Goal: Task Accomplishment & Management: Manage account settings

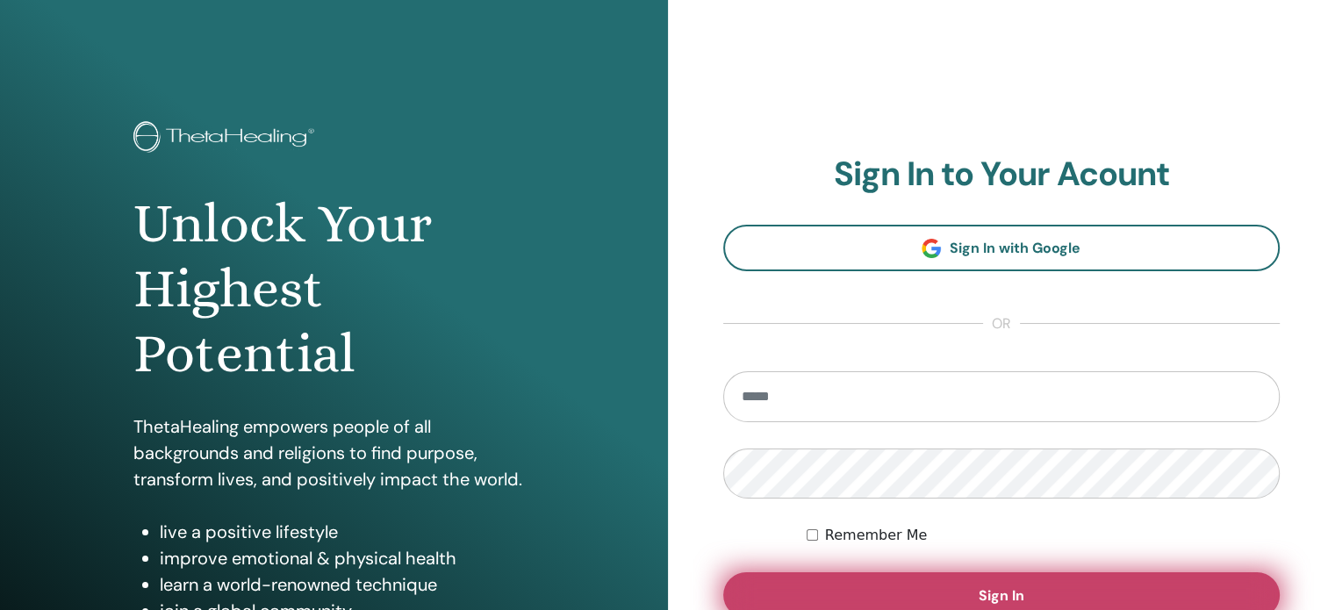
type input "**********"
click at [924, 586] on button "Sign In" at bounding box center [1002, 595] width 558 height 46
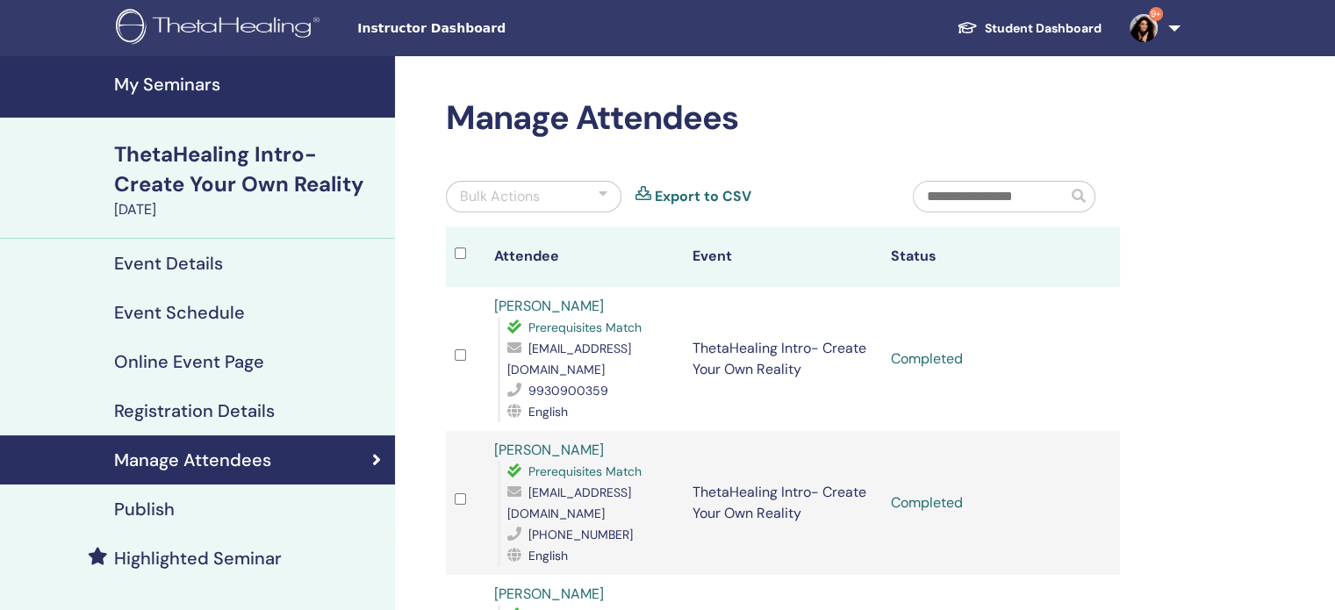
click at [168, 83] on h4 "My Seminars" at bounding box center [249, 84] width 270 height 21
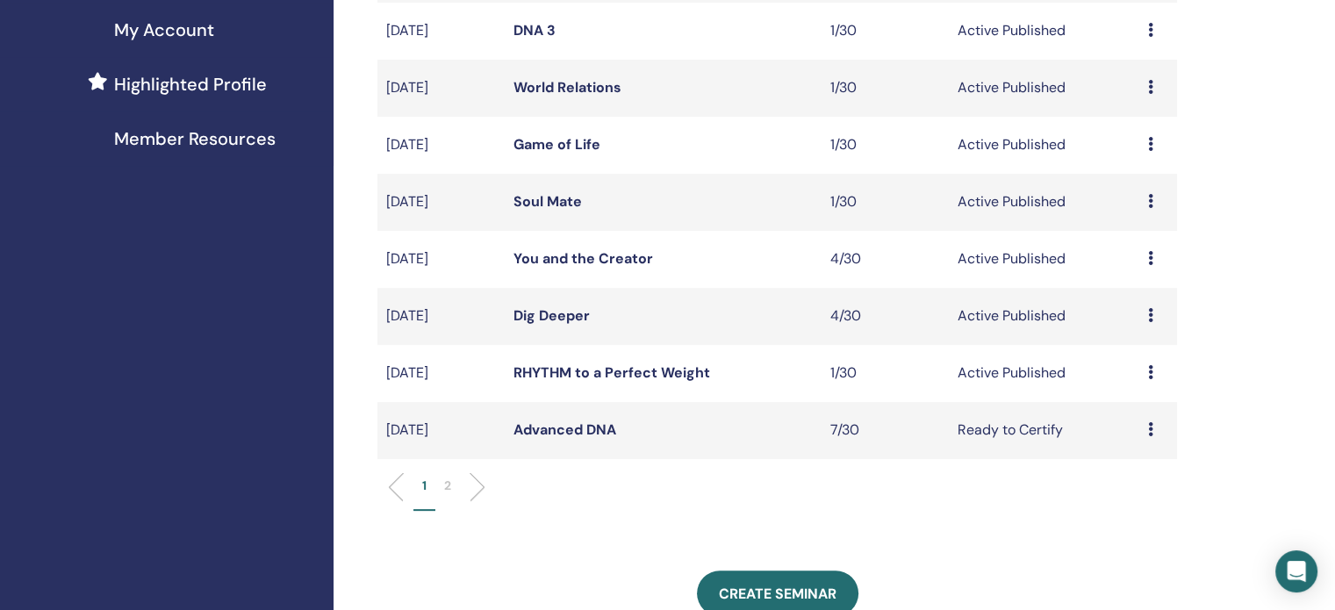
scroll to position [439, 0]
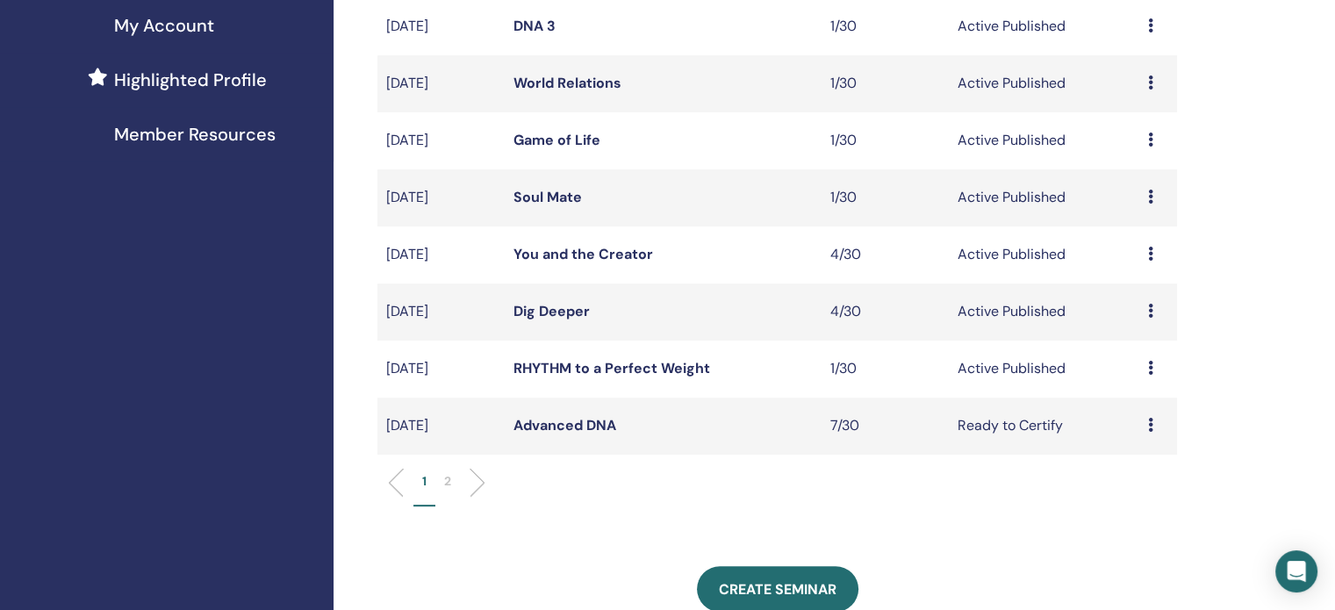
click at [601, 428] on link "Advanced DNA" at bounding box center [565, 425] width 103 height 18
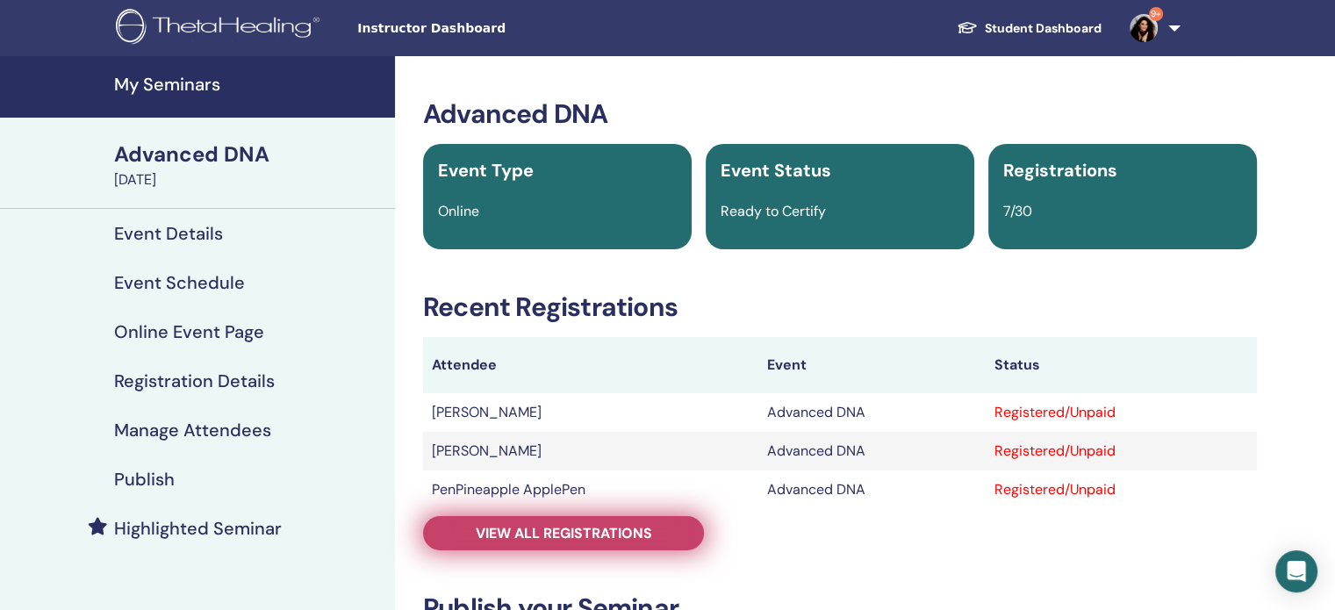
click at [653, 539] on link "View all registrations" at bounding box center [563, 533] width 281 height 34
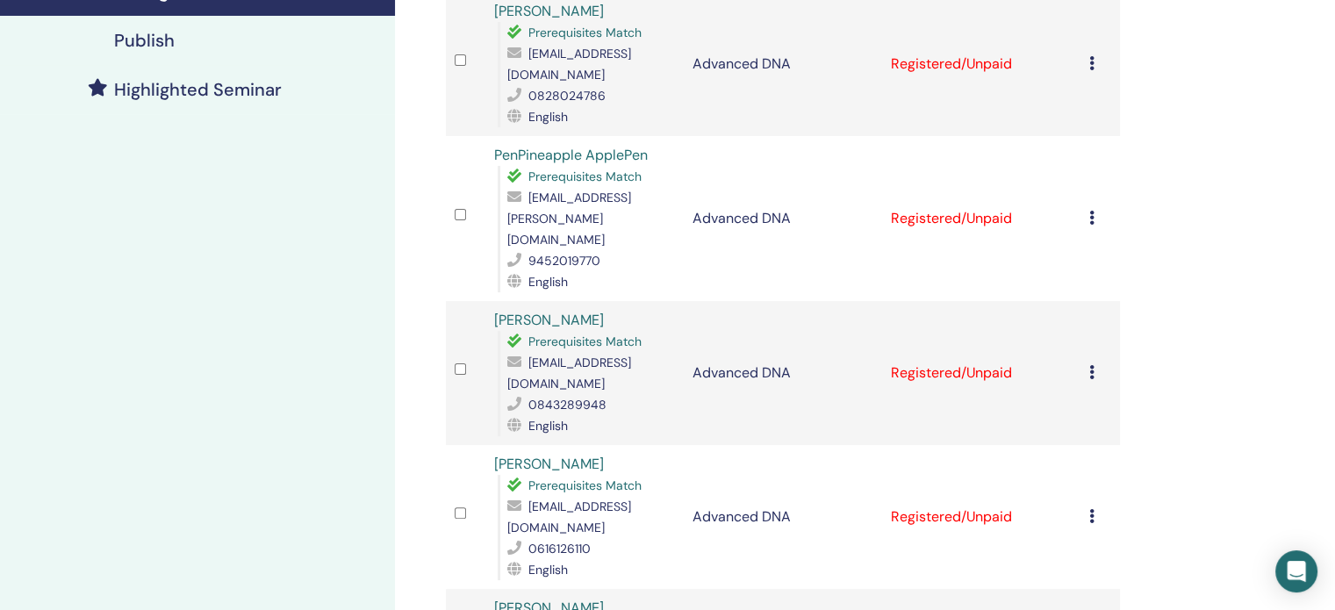
scroll to position [527, 0]
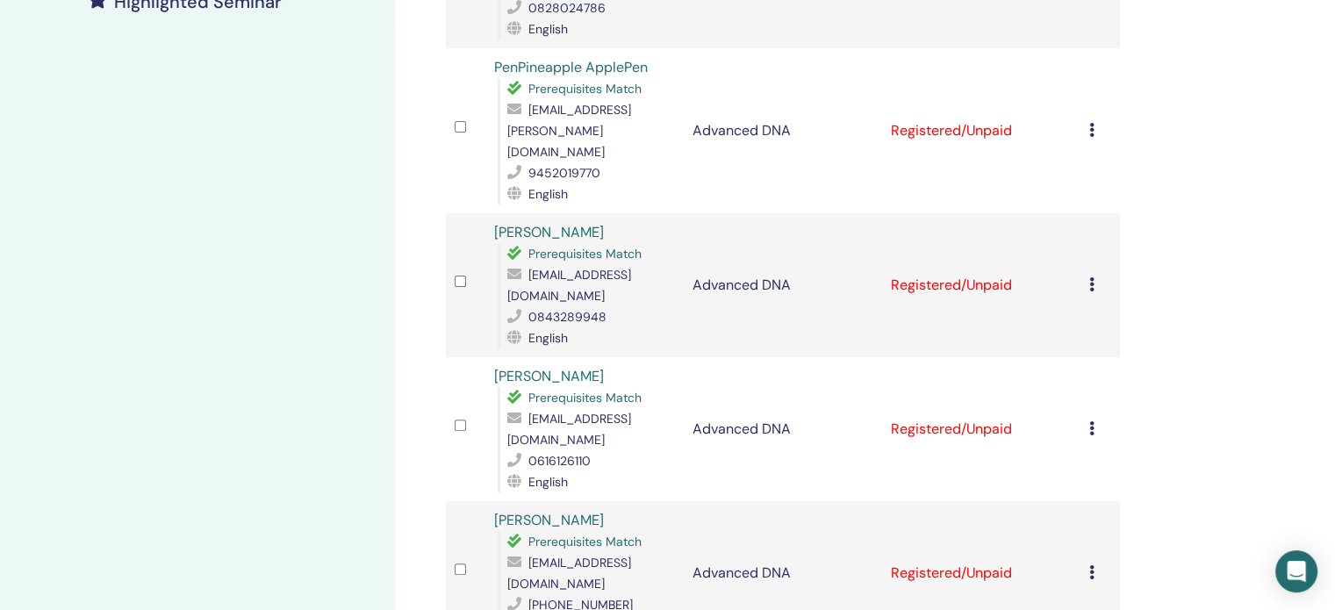
click at [1092, 421] on icon at bounding box center [1092, 428] width 5 height 14
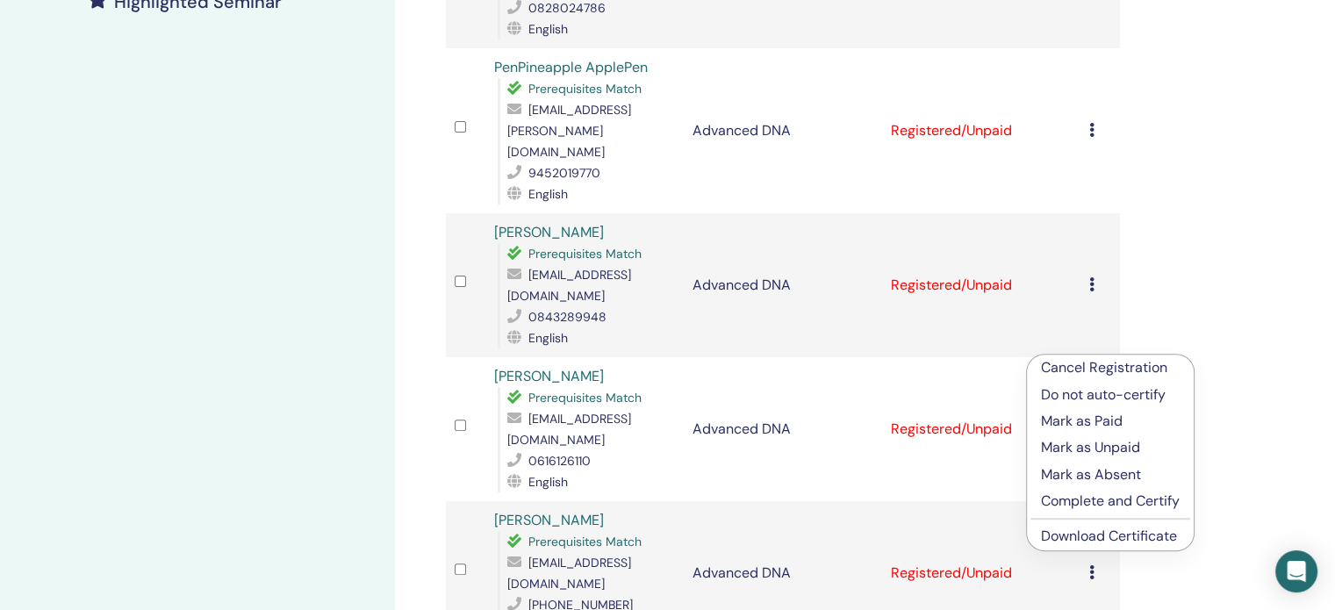
click at [1096, 503] on p "Complete and Certify" at bounding box center [1110, 501] width 139 height 21
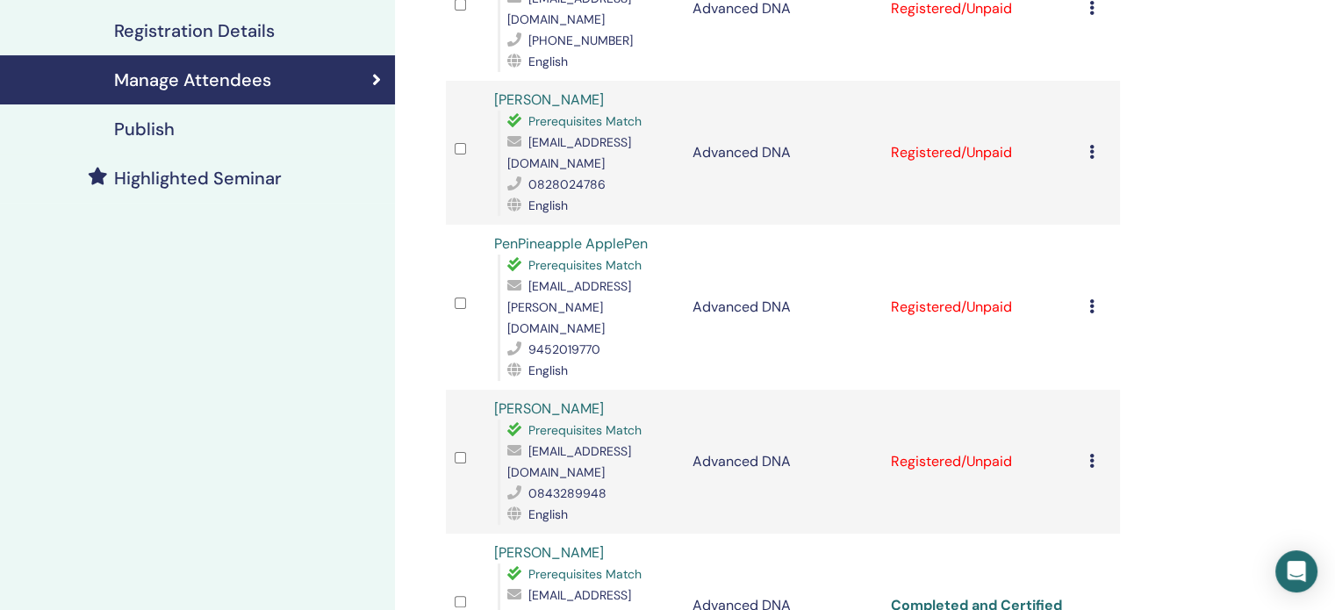
scroll to position [351, 0]
click at [1097, 450] on div "Cancel Registration Do not auto-certify Mark as Paid Mark as Unpaid Mark as Abs…" at bounding box center [1101, 460] width 22 height 21
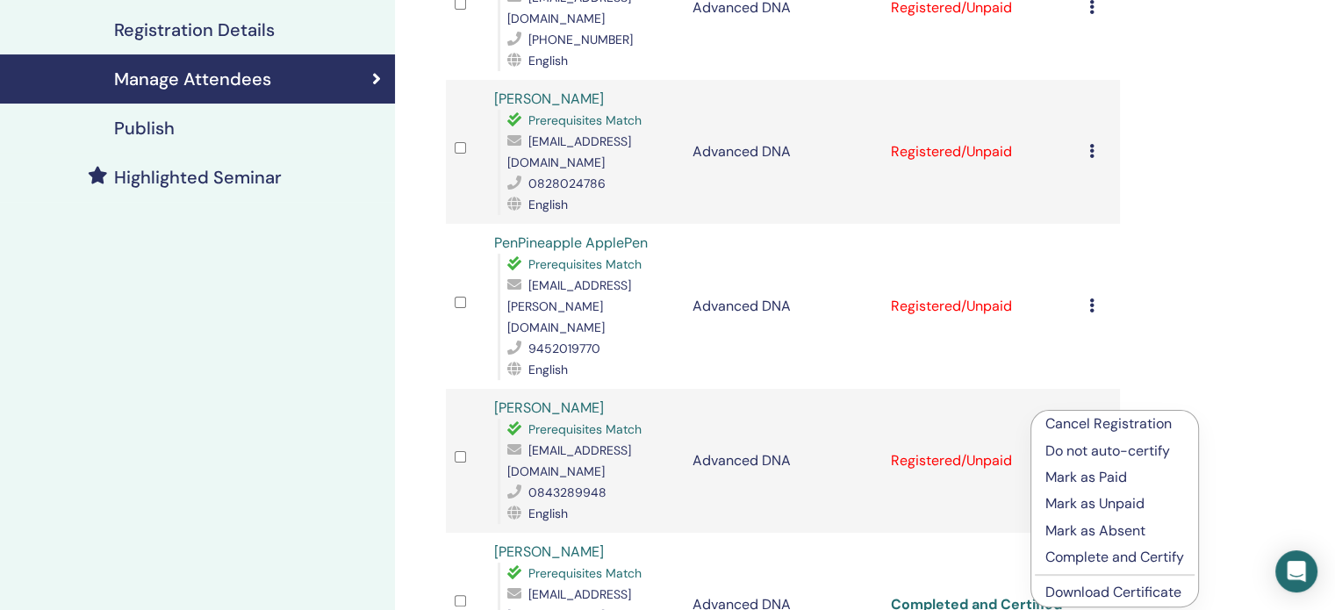
click at [1068, 547] on p "Complete and Certify" at bounding box center [1115, 557] width 139 height 21
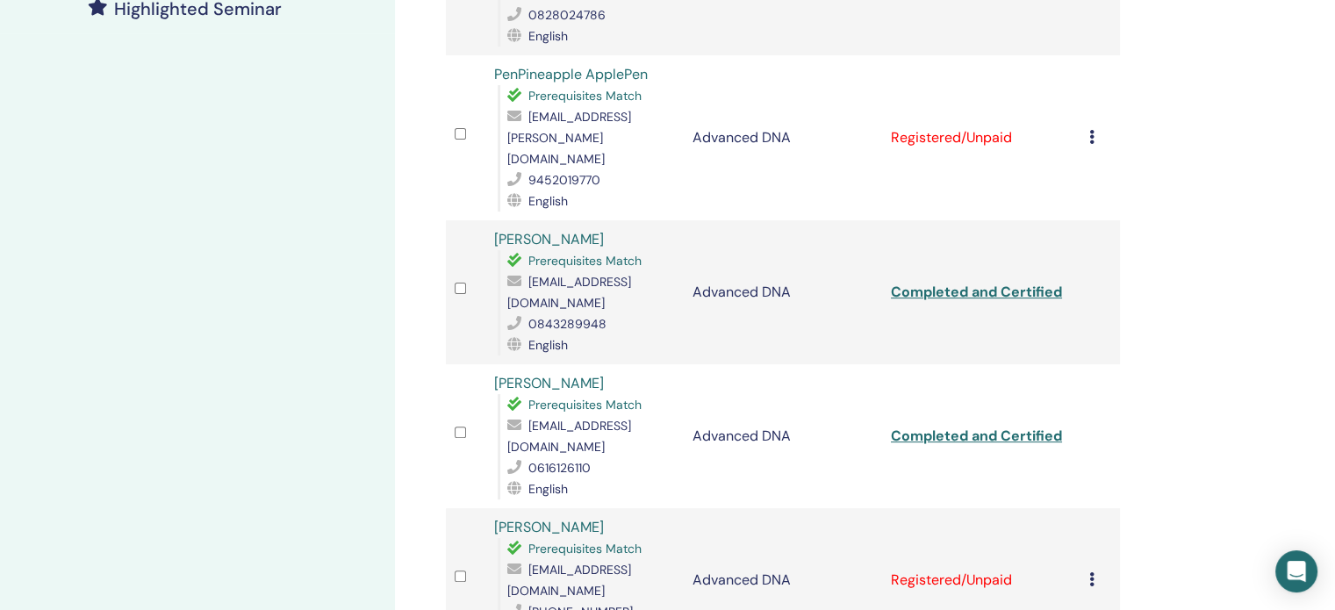
scroll to position [702, 0]
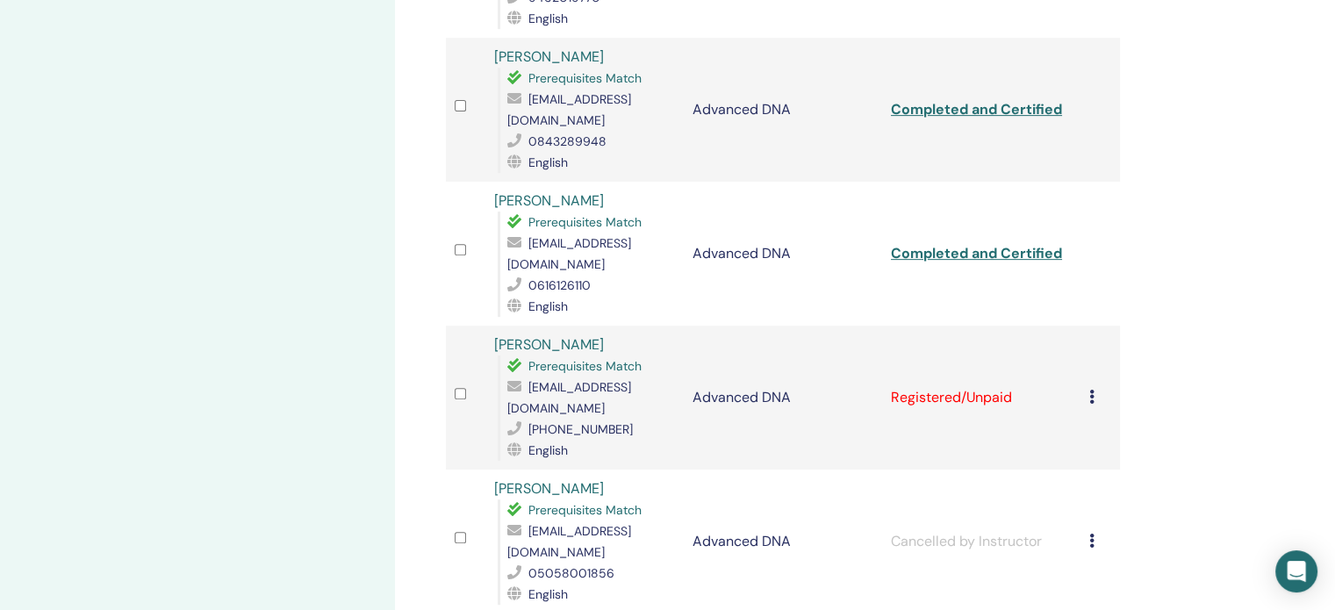
click at [1093, 390] on icon at bounding box center [1092, 397] width 5 height 14
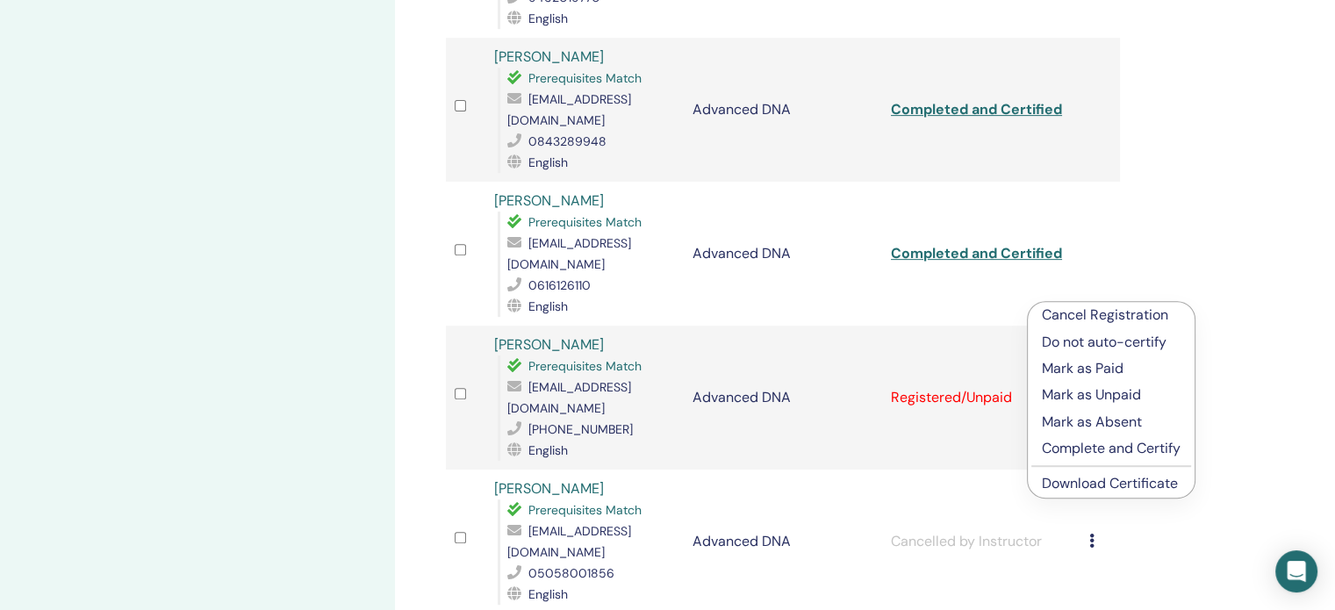
click at [1105, 446] on p "Complete and Certify" at bounding box center [1111, 448] width 139 height 21
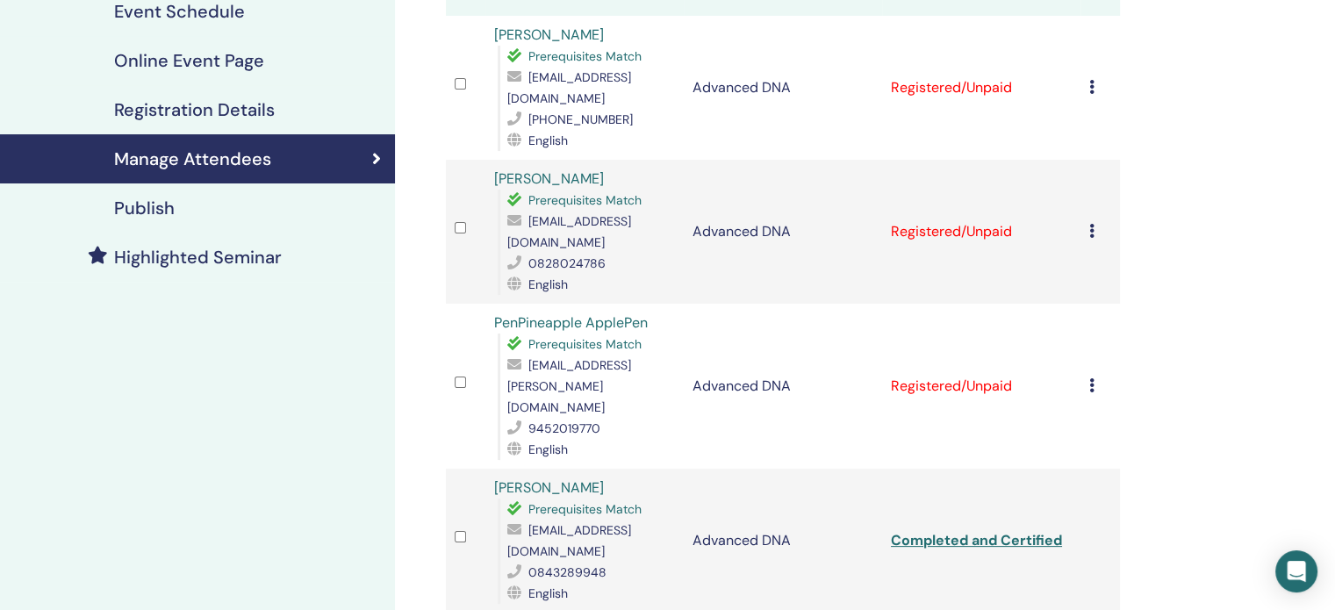
scroll to position [242, 0]
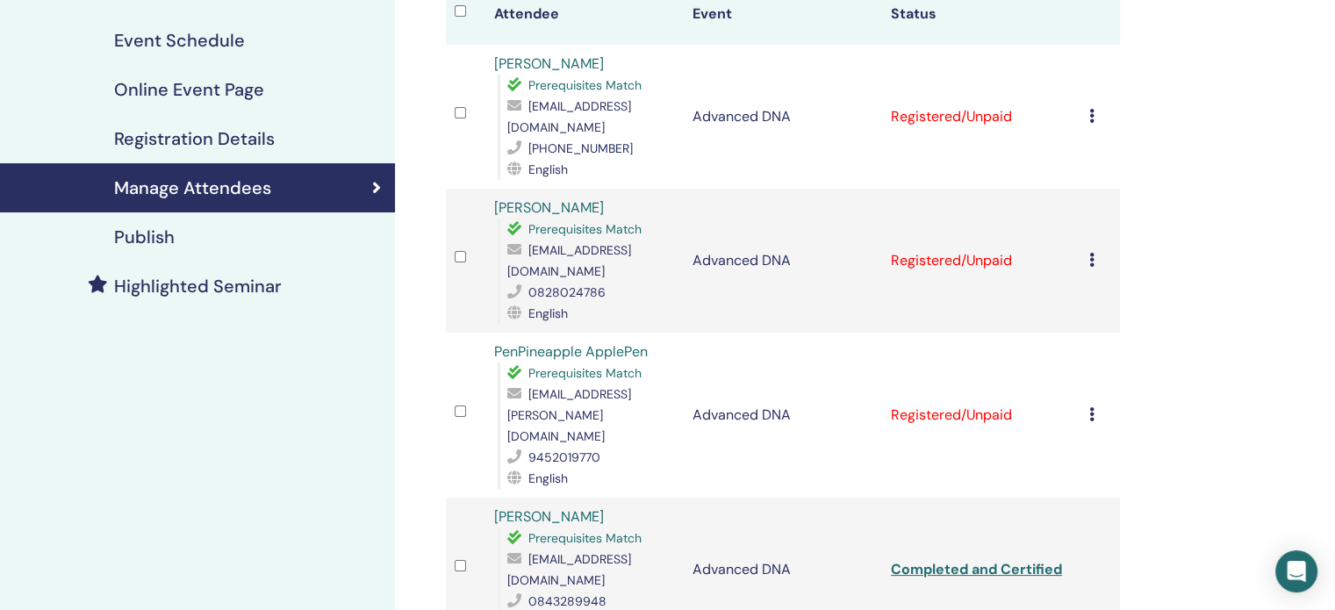
click at [1093, 113] on icon at bounding box center [1092, 116] width 5 height 14
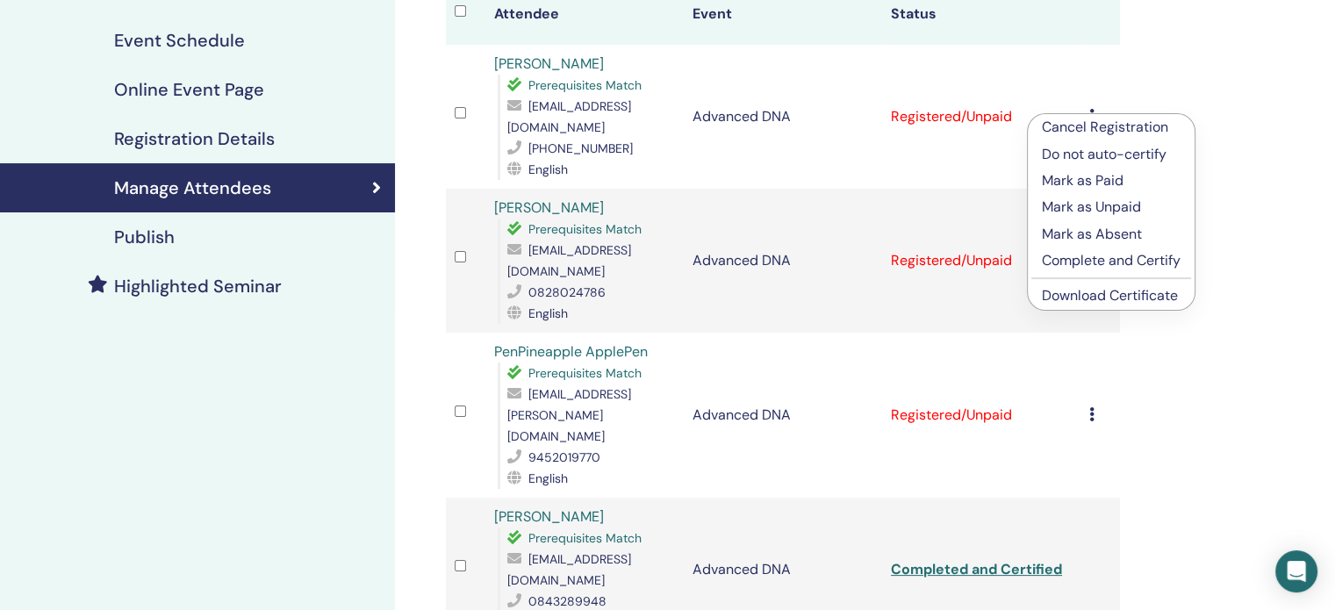
click at [1112, 257] on p "Complete and Certify" at bounding box center [1111, 260] width 139 height 21
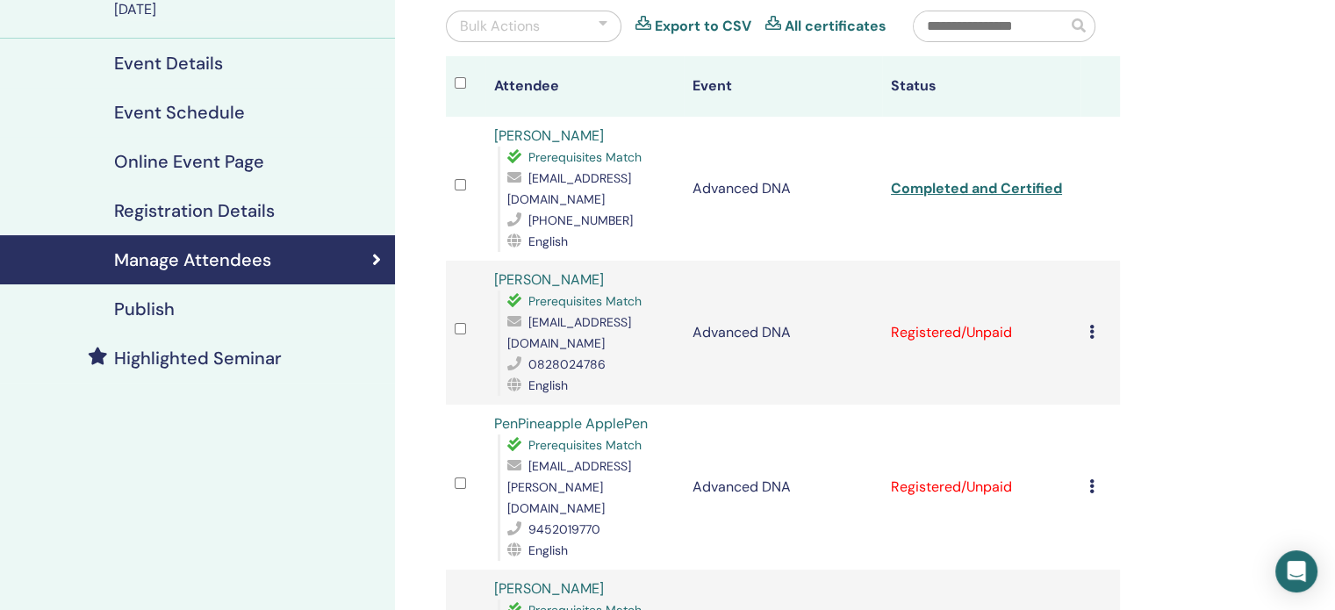
scroll to position [176, 0]
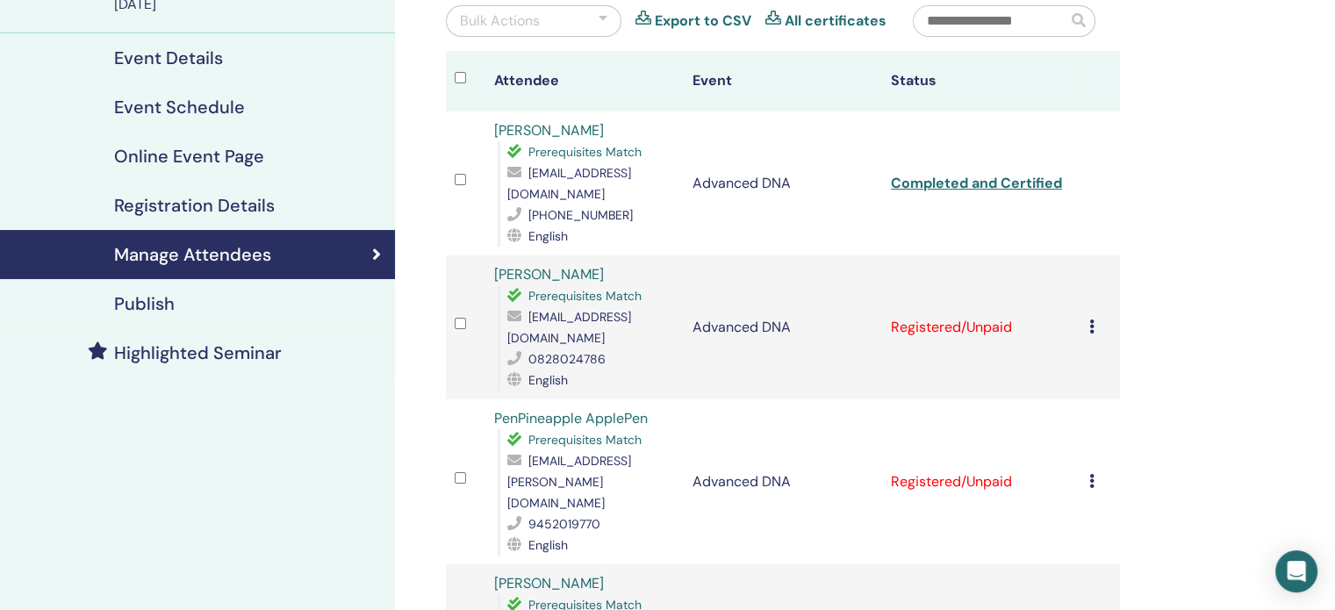
click at [1090, 324] on icon at bounding box center [1092, 327] width 5 height 14
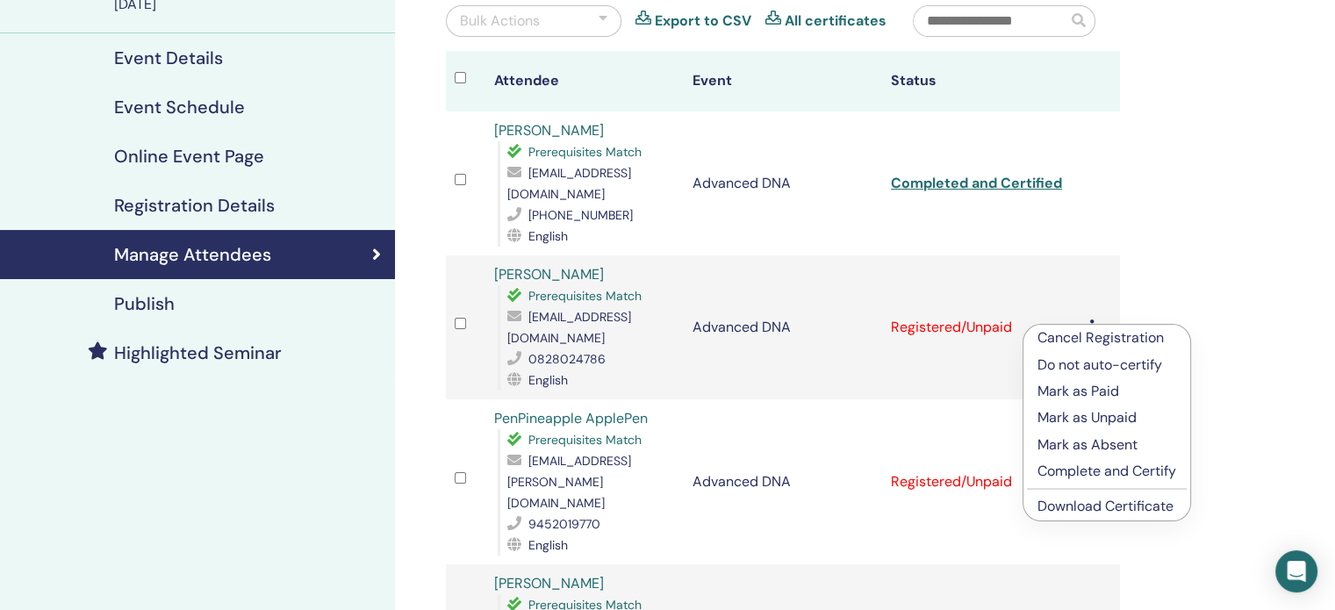
click at [1095, 473] on p "Complete and Certify" at bounding box center [1107, 471] width 139 height 21
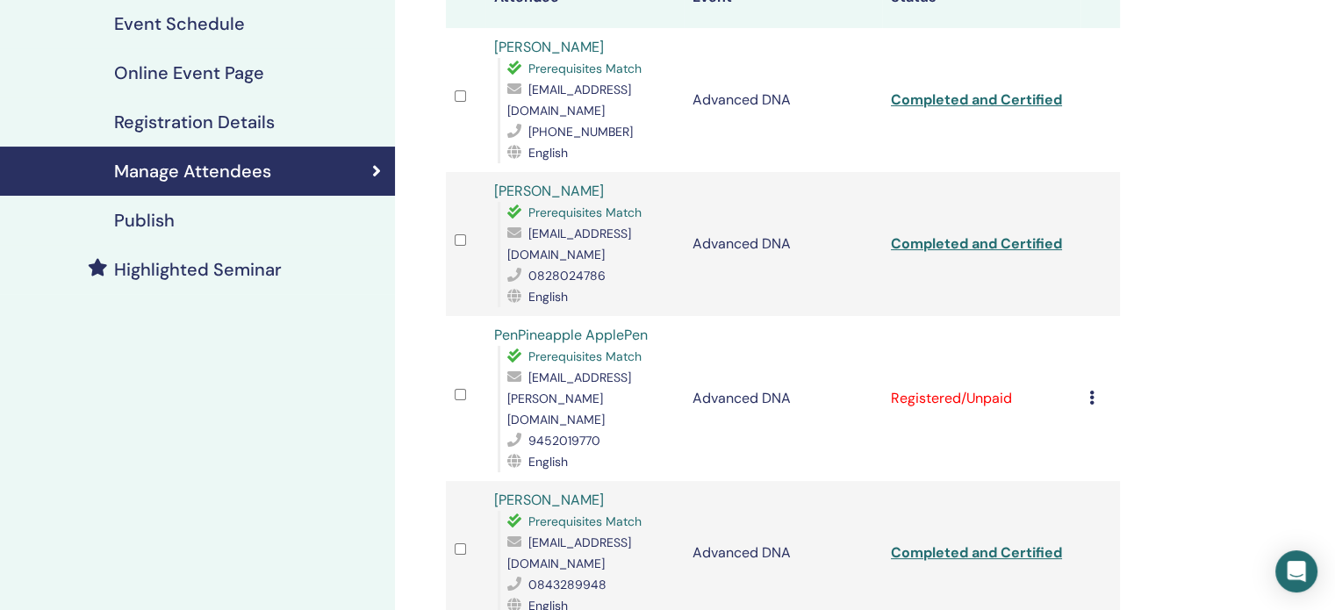
scroll to position [351, 0]
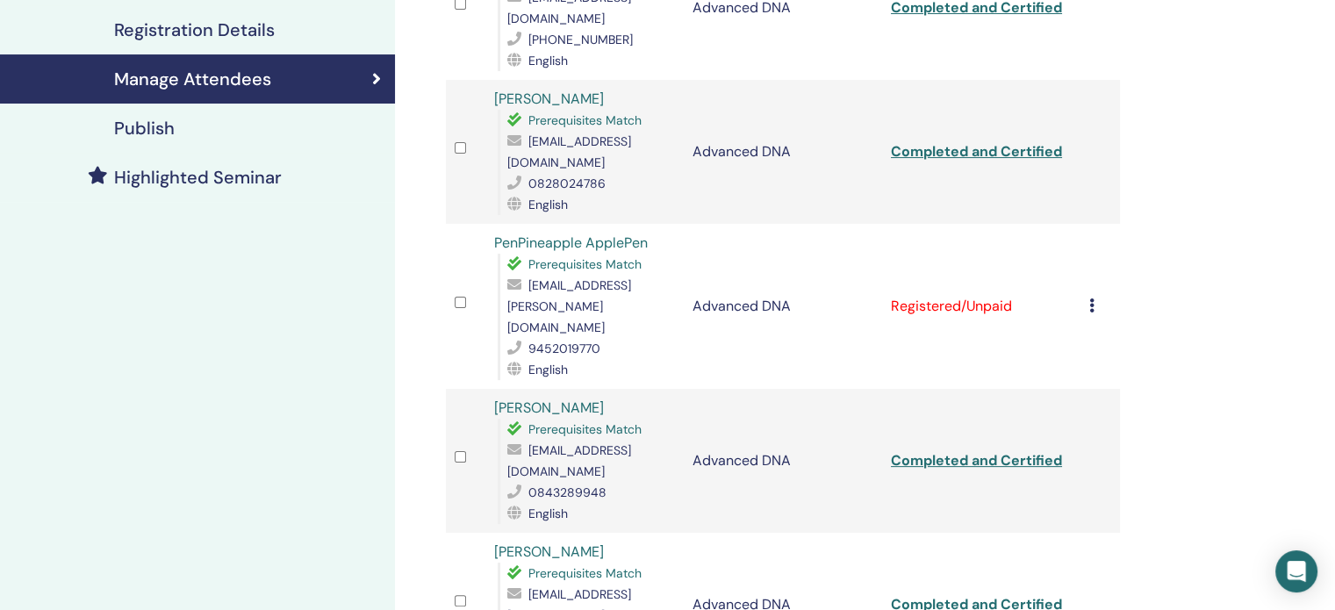
click at [1090, 299] on icon at bounding box center [1092, 306] width 5 height 14
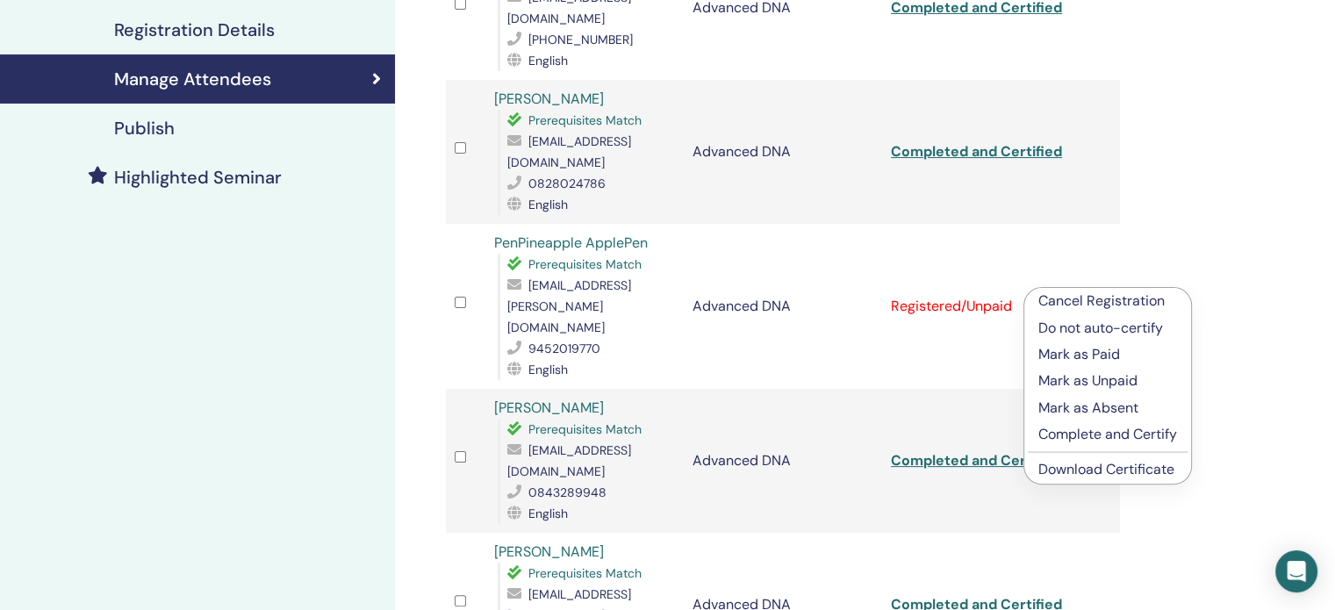
click at [1091, 441] on p "Complete and Certify" at bounding box center [1108, 434] width 139 height 21
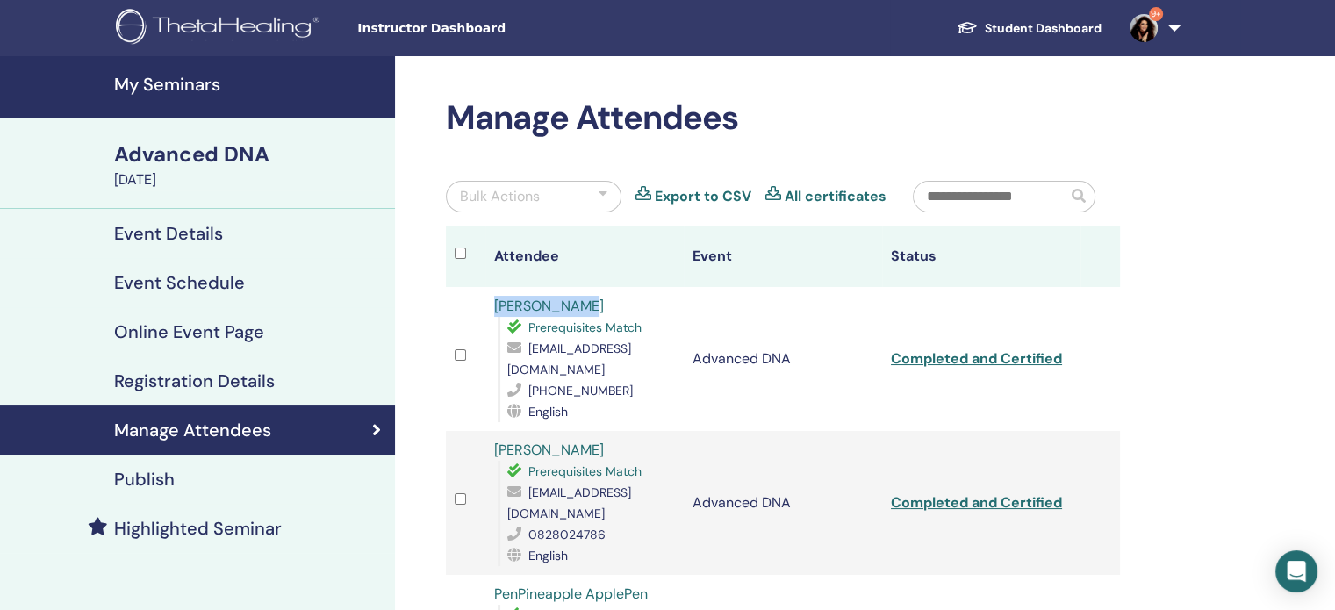
drag, startPoint x: 506, startPoint y: 306, endPoint x: 602, endPoint y: 308, distance: 96.6
click at [602, 308] on td "[PERSON_NAME] Prerequisites Match [EMAIL_ADDRESS][DOMAIN_NAME] [PHONE_NUMBER] E…" at bounding box center [585, 359] width 198 height 144
click at [959, 362] on link "Completed and Certified" at bounding box center [976, 358] width 171 height 18
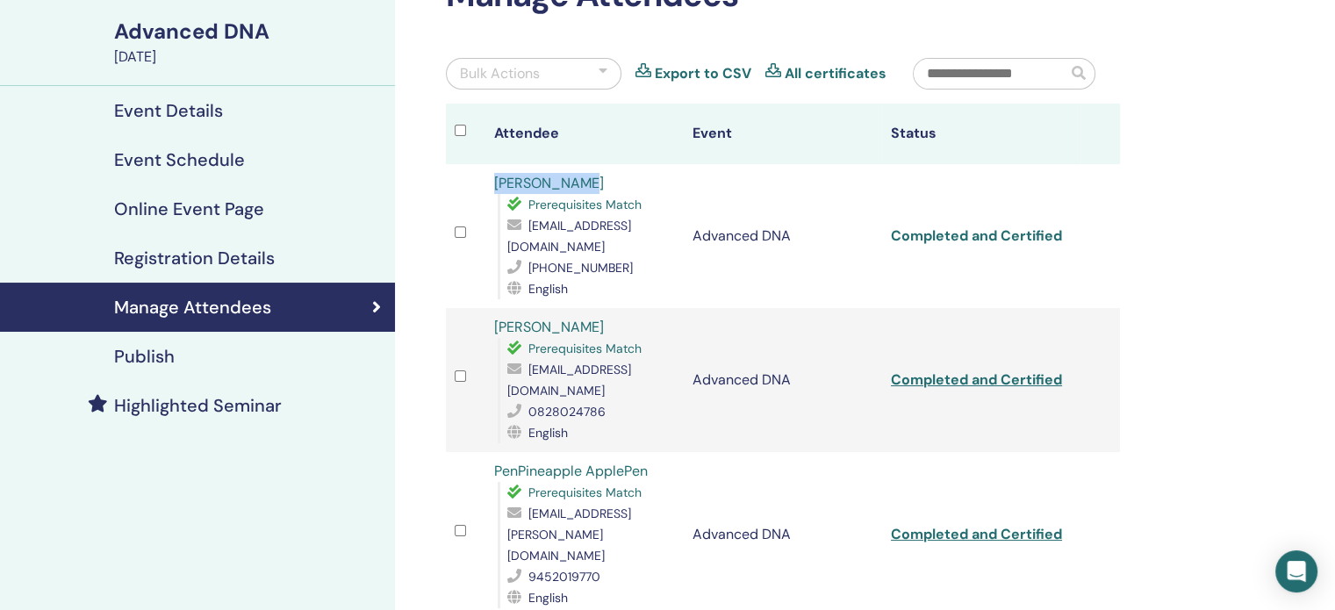
scroll to position [176, 0]
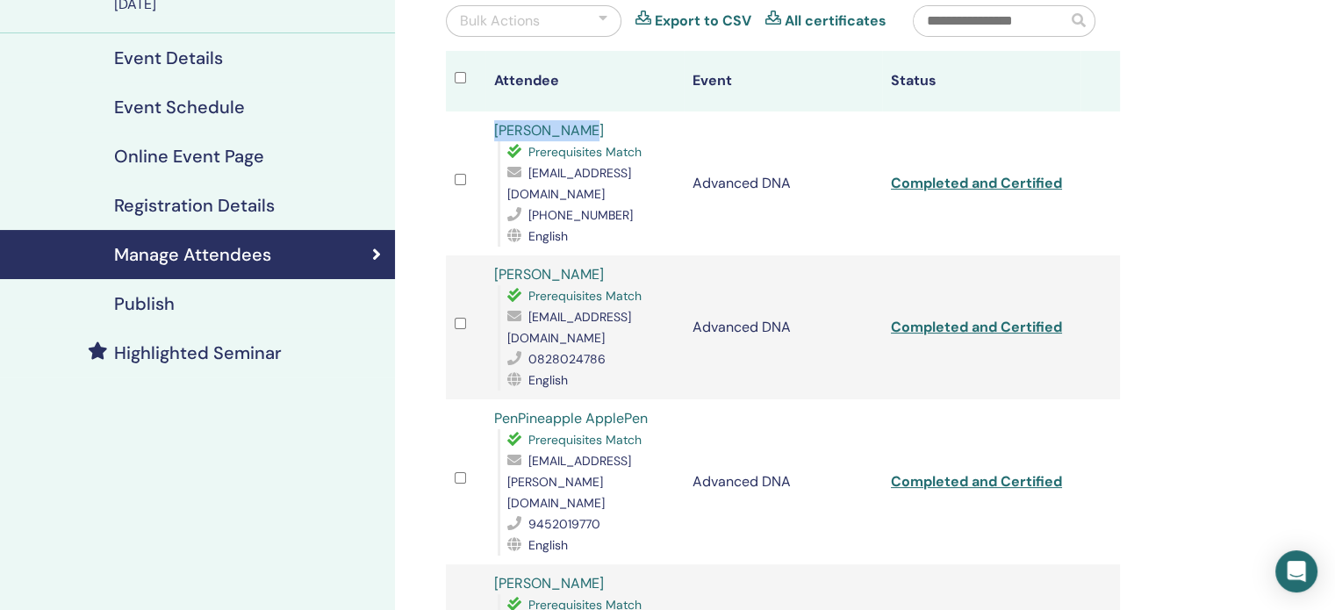
drag, startPoint x: 488, startPoint y: 270, endPoint x: 591, endPoint y: 266, distance: 102.8
click at [591, 266] on td "[PERSON_NAME] Prerequisites Match [EMAIL_ADDRESS][DOMAIN_NAME] 0828024786 Engli…" at bounding box center [585, 327] width 198 height 144
copy link "[PERSON_NAME]"
click at [922, 324] on link "Completed and Certified" at bounding box center [976, 327] width 171 height 18
drag, startPoint x: 490, startPoint y: 414, endPoint x: 654, endPoint y: 416, distance: 164.2
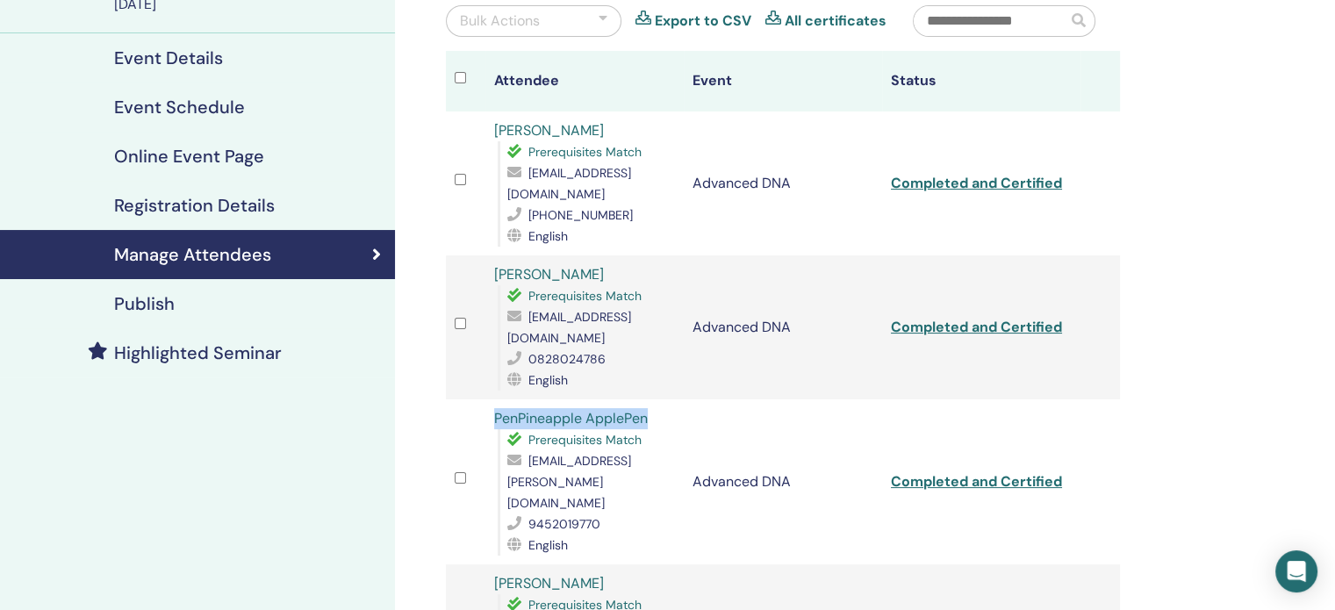
click at [654, 416] on td "PenPineapple ApplePen Prerequisites Match [EMAIL_ADDRESS][PERSON_NAME][DOMAIN_N…" at bounding box center [585, 481] width 198 height 165
copy link "PenPineapple ApplePen"
click at [906, 472] on link "Completed and Certified" at bounding box center [976, 481] width 171 height 18
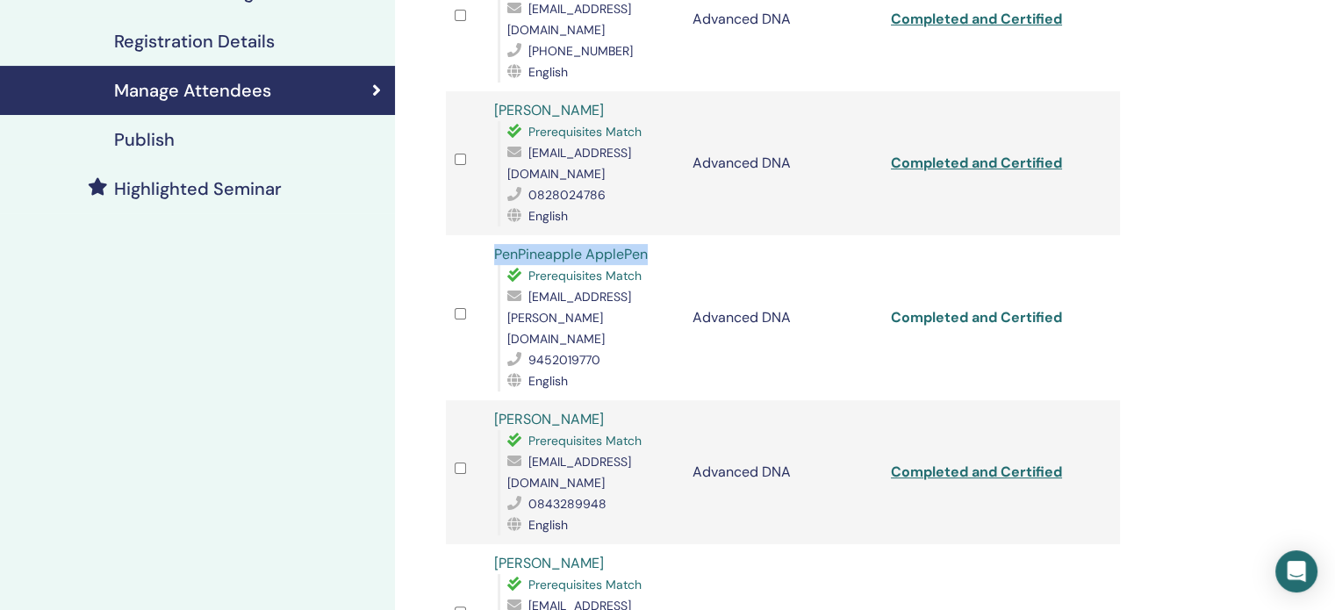
scroll to position [351, 0]
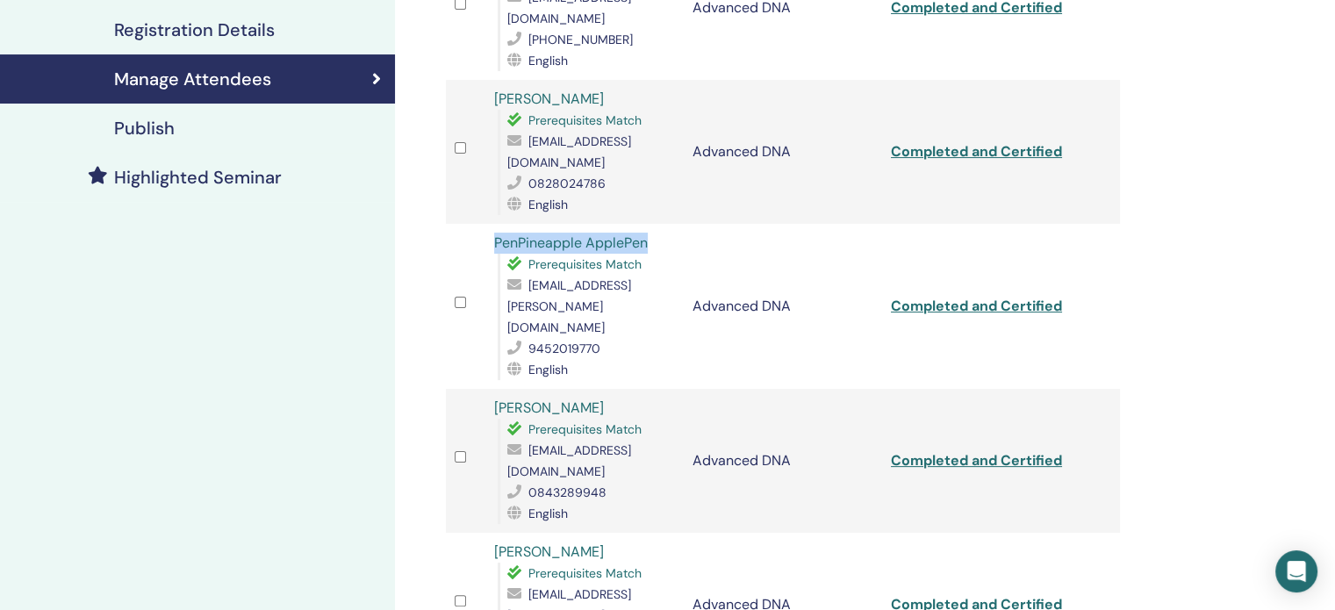
drag, startPoint x: 491, startPoint y: 357, endPoint x: 615, endPoint y: 364, distance: 124.0
click at [615, 389] on td "[PERSON_NAME] Prerequisites Match [EMAIL_ADDRESS][DOMAIN_NAME] 0843289948 Engli…" at bounding box center [585, 461] width 198 height 144
copy link "[PERSON_NAME]"
click at [962, 451] on link "Completed and Certified" at bounding box center [976, 460] width 171 height 18
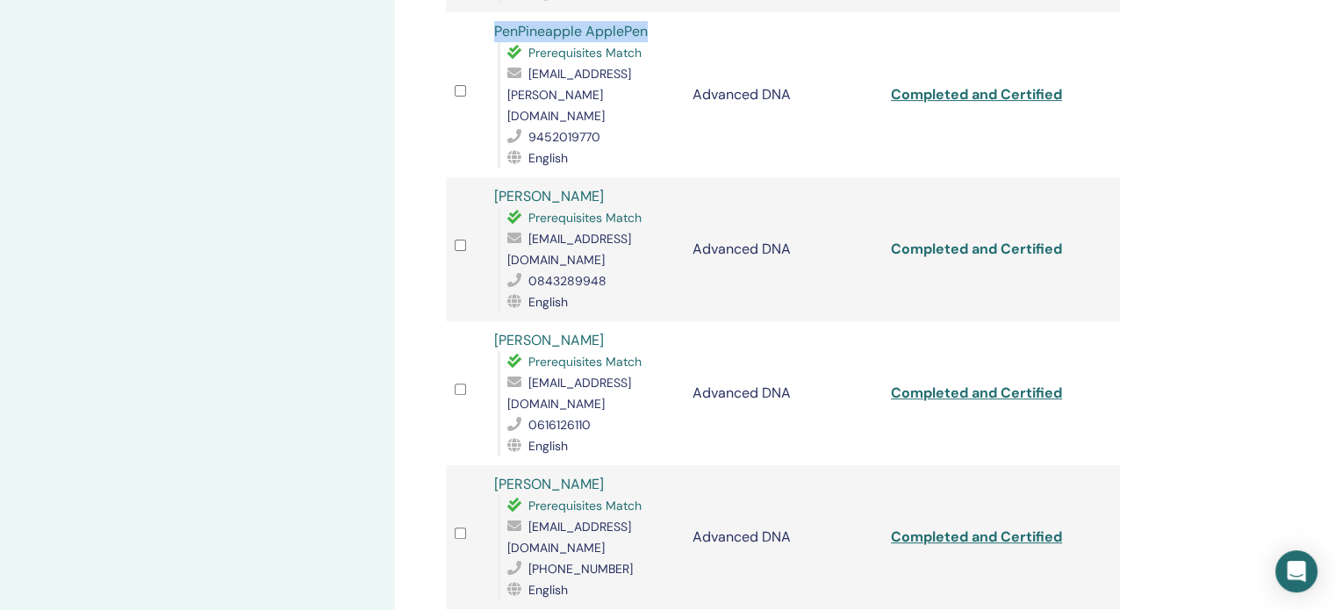
scroll to position [615, 0]
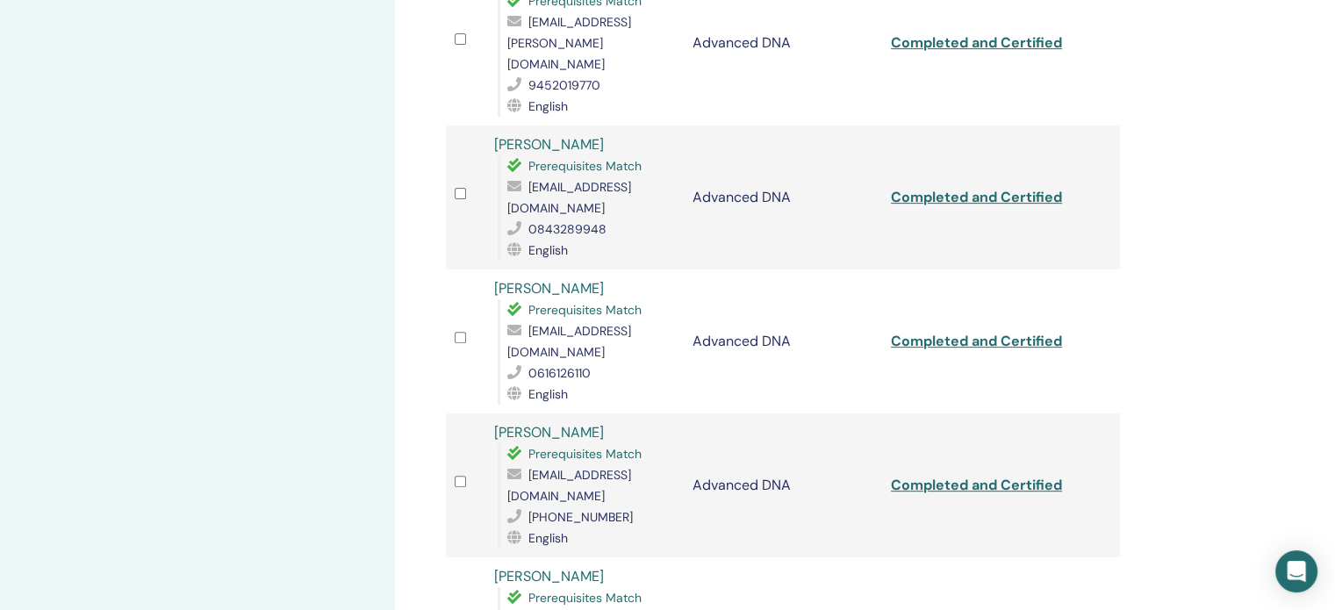
drag, startPoint x: 486, startPoint y: 220, endPoint x: 629, endPoint y: 224, distance: 143.2
click at [629, 270] on td "[PERSON_NAME] Prerequisites Match [EMAIL_ADDRESS][DOMAIN_NAME] 0616126110 Engli…" at bounding box center [585, 342] width 198 height 144
copy link "[PERSON_NAME]"
click at [963, 332] on link "Completed and Certified" at bounding box center [976, 341] width 171 height 18
drag, startPoint x: 492, startPoint y: 347, endPoint x: 640, endPoint y: 341, distance: 148.5
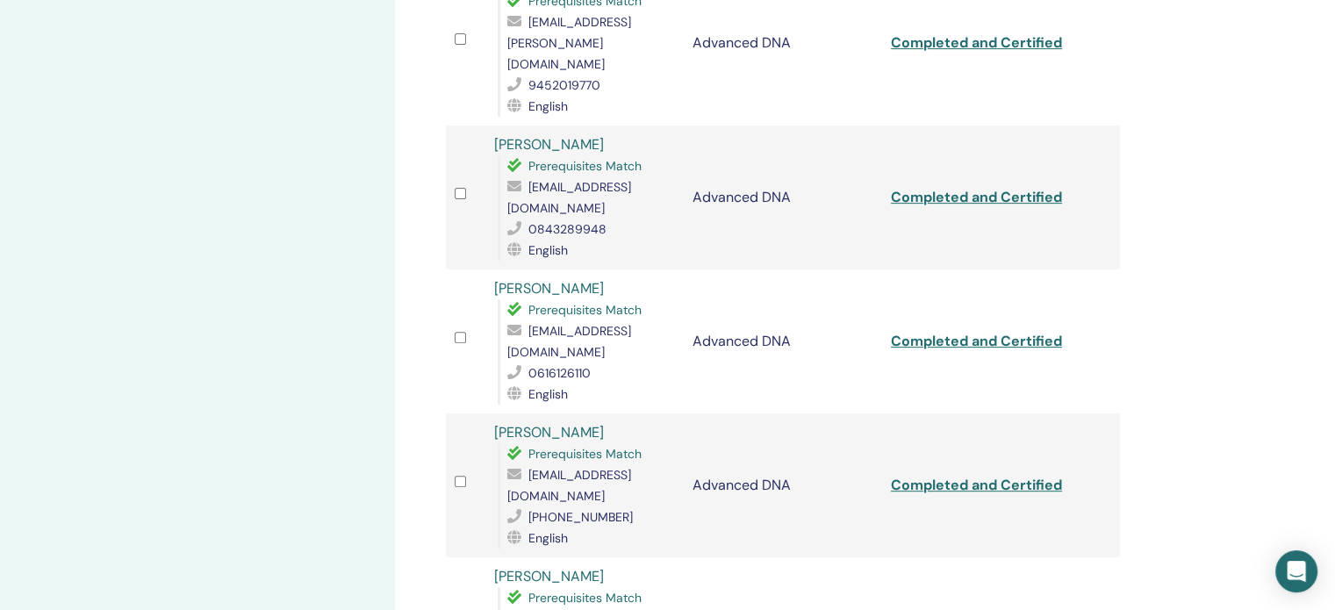
click at [640, 414] on td "[PERSON_NAME] Prerequisites Match [EMAIL_ADDRESS][DOMAIN_NAME] [PHONE_NUMBER] E…" at bounding box center [585, 486] width 198 height 144
copy link "[PERSON_NAME]"
click at [912, 476] on link "Completed and Certified" at bounding box center [976, 485] width 171 height 18
